Goal: Go to known website: Access a specific website the user already knows

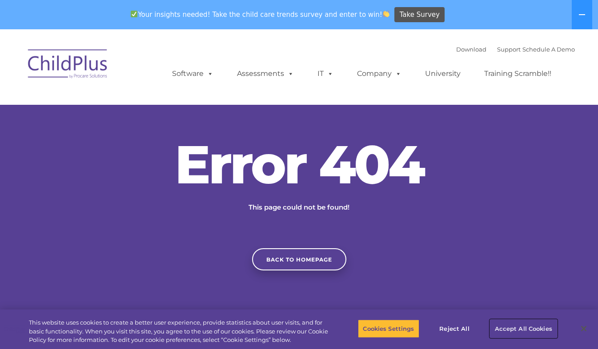
click at [517, 323] on button "Accept All Cookies" at bounding box center [523, 328] width 67 height 19
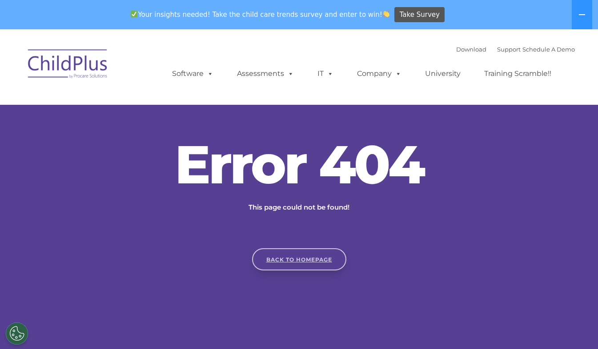
click at [293, 251] on link "Back to homepage" at bounding box center [299, 259] width 94 height 22
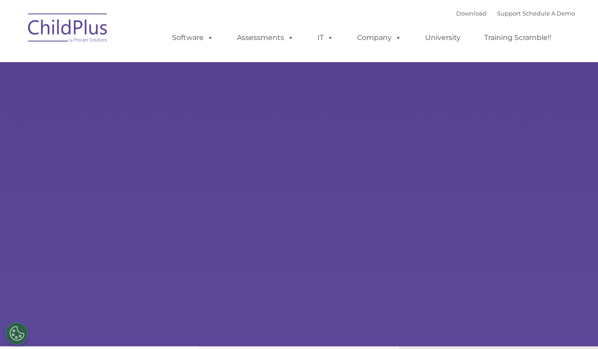
type input ""
select select "MEDIUM"
